Goal: Task Accomplishment & Management: Manage account settings

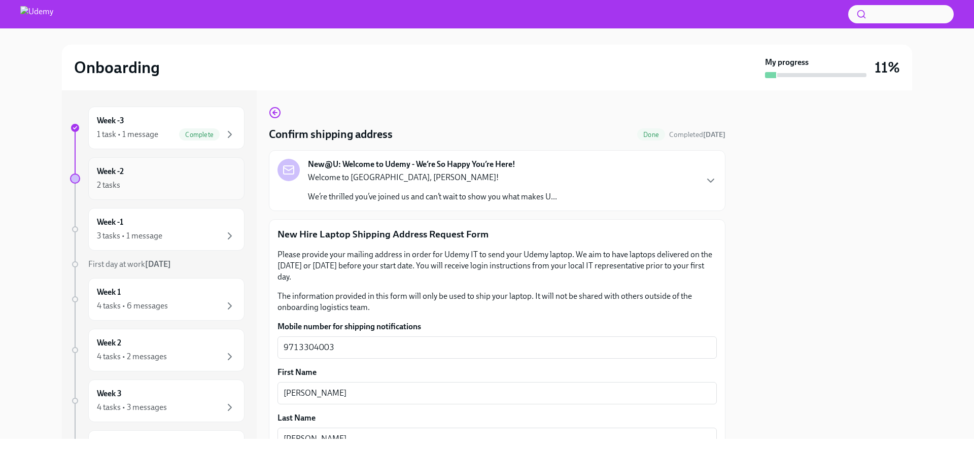
click at [136, 199] on div "Week -2 2 tasks" at bounding box center [166, 178] width 156 height 43
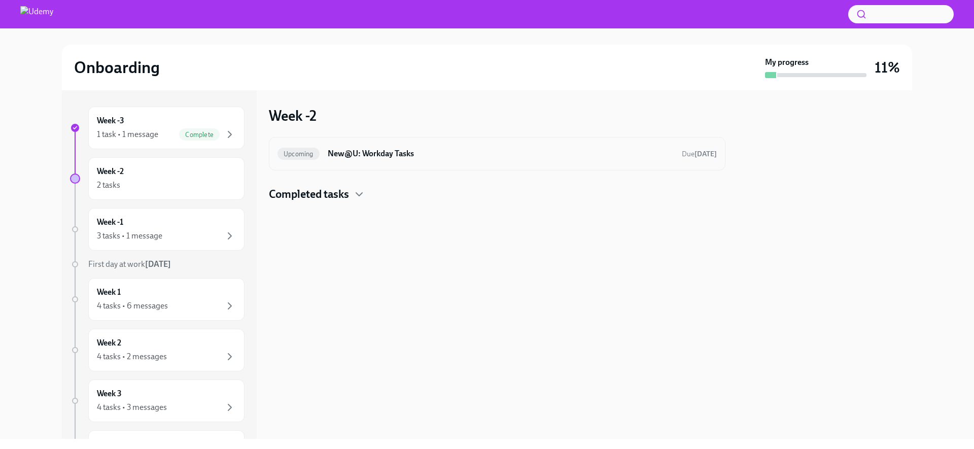
click at [496, 150] on h6 "New@U: Workday Tasks" at bounding box center [501, 153] width 346 height 11
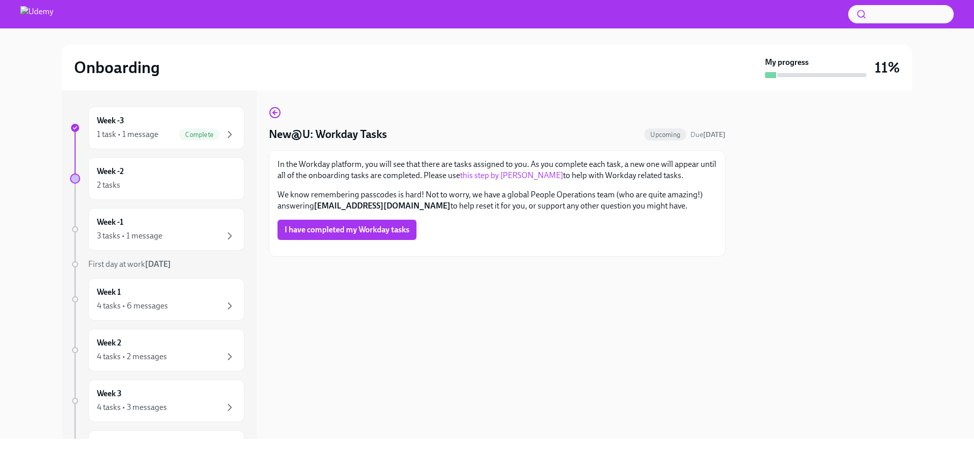
scroll to position [93, 0]
click at [175, 183] on div "2 tasks" at bounding box center [166, 185] width 139 height 12
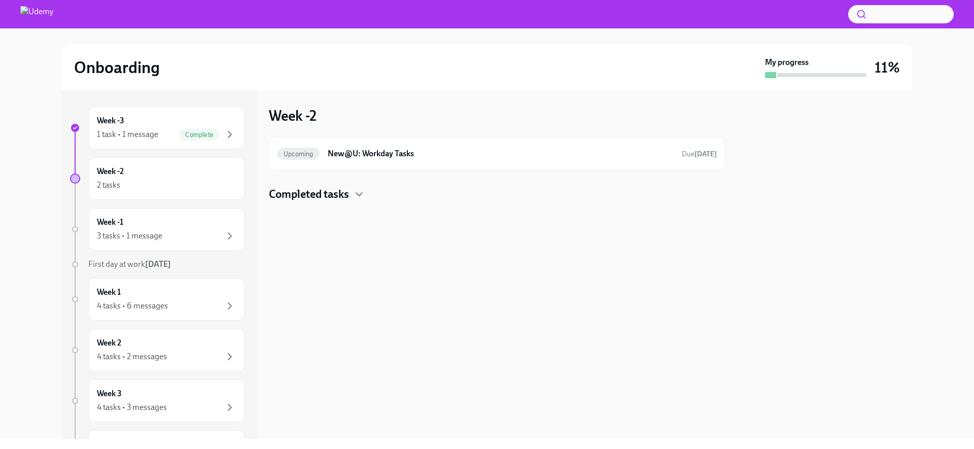
click at [331, 198] on h4 "Completed tasks" at bounding box center [309, 194] width 80 height 15
click at [386, 232] on div "Done New@U: Your Office Equipment Stipend Completed [DATE]" at bounding box center [496, 227] width 439 height 16
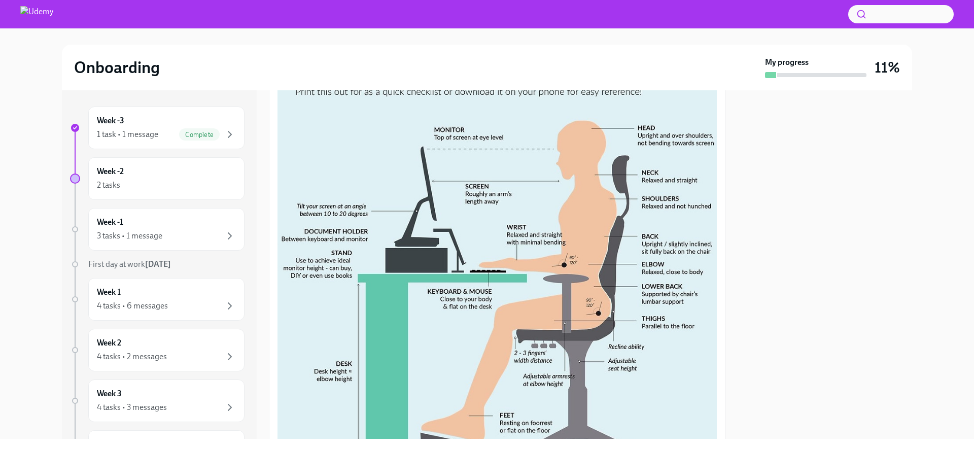
scroll to position [348, 0]
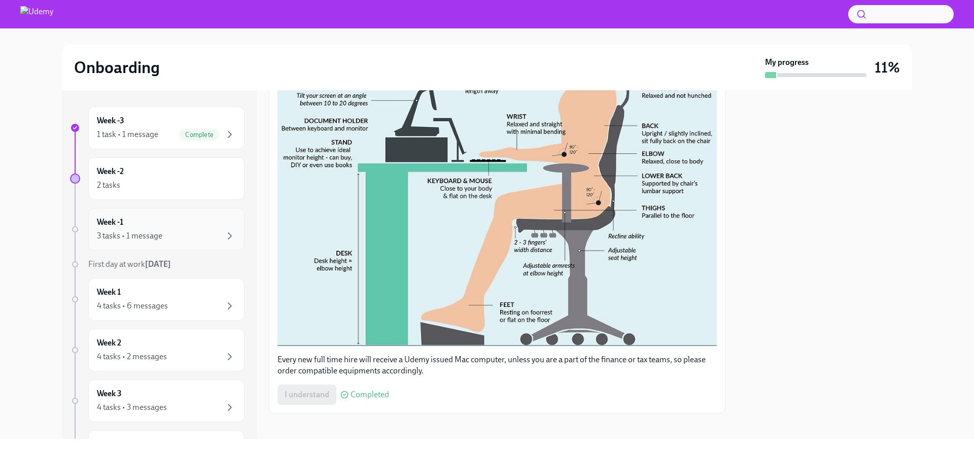
click at [157, 217] on div "Week -1 3 tasks • 1 message" at bounding box center [166, 229] width 139 height 25
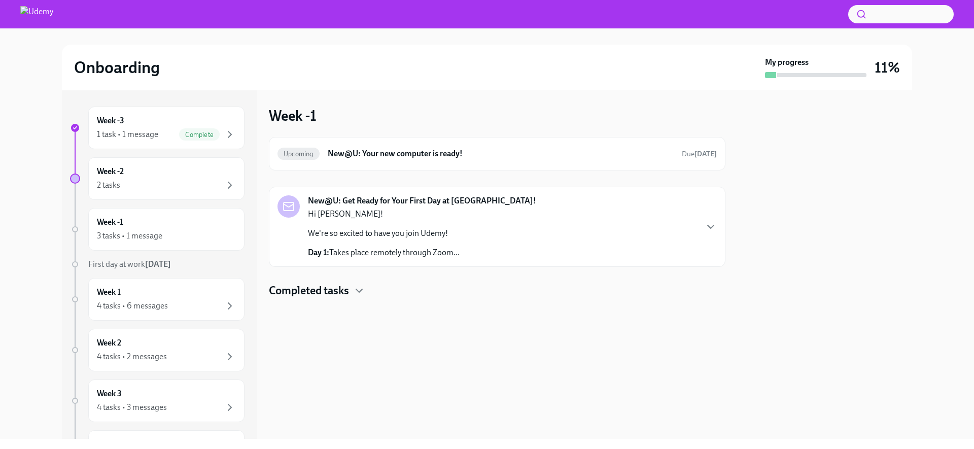
click at [469, 247] on div "New@U: Get Ready for Your First Day at [GEOGRAPHIC_DATA]! Hi [PERSON_NAME]! We'…" at bounding box center [422, 226] width 228 height 63
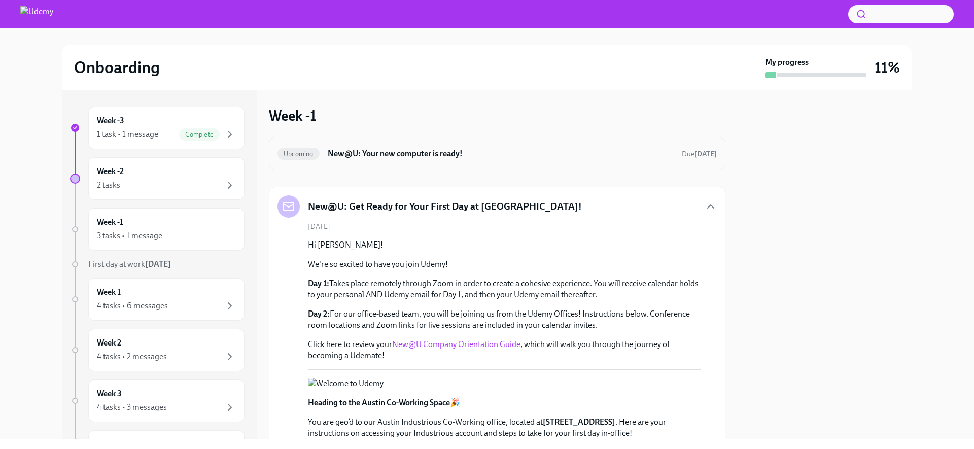
click at [465, 161] on div "Upcoming New@U: Your new computer is ready! Due [DATE]" at bounding box center [496, 154] width 439 height 16
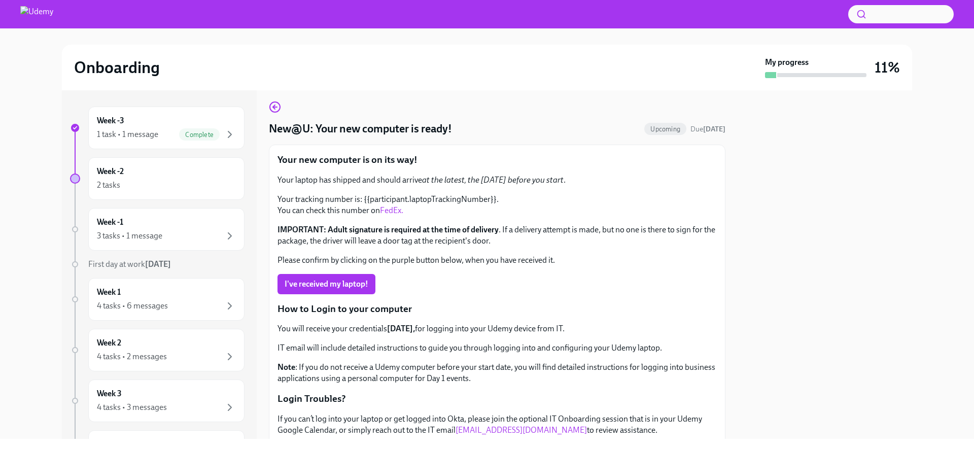
scroll to position [211, 0]
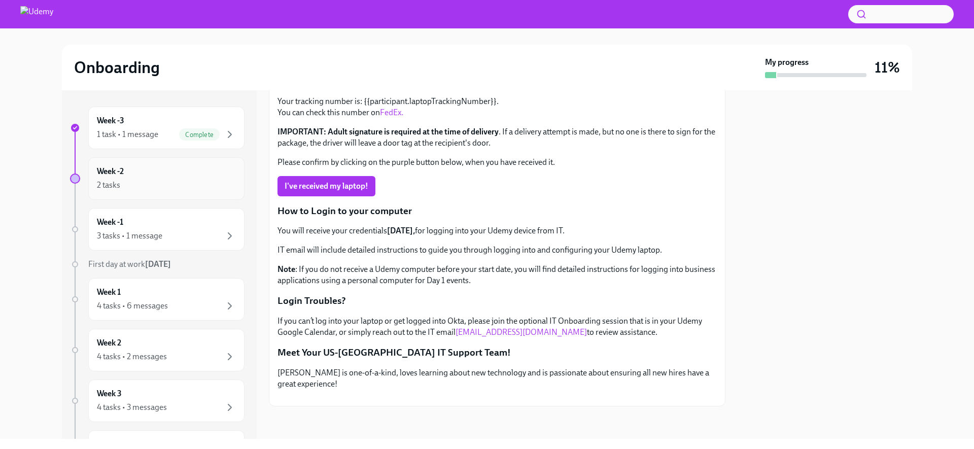
click at [182, 183] on div "2 tasks" at bounding box center [166, 185] width 139 height 12
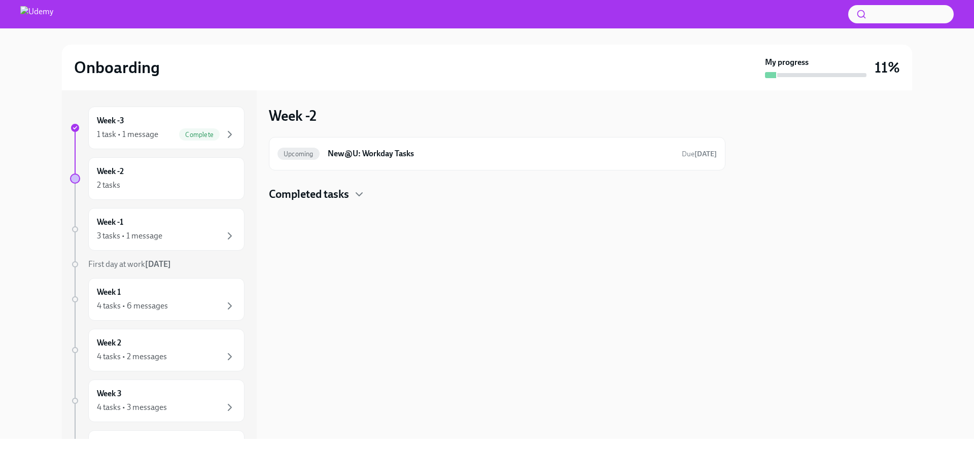
click at [328, 195] on h4 "Completed tasks" at bounding box center [309, 194] width 80 height 15
click at [341, 155] on h6 "New@U: Workday Tasks" at bounding box center [501, 153] width 346 height 11
